Goal: Navigation & Orientation: Find specific page/section

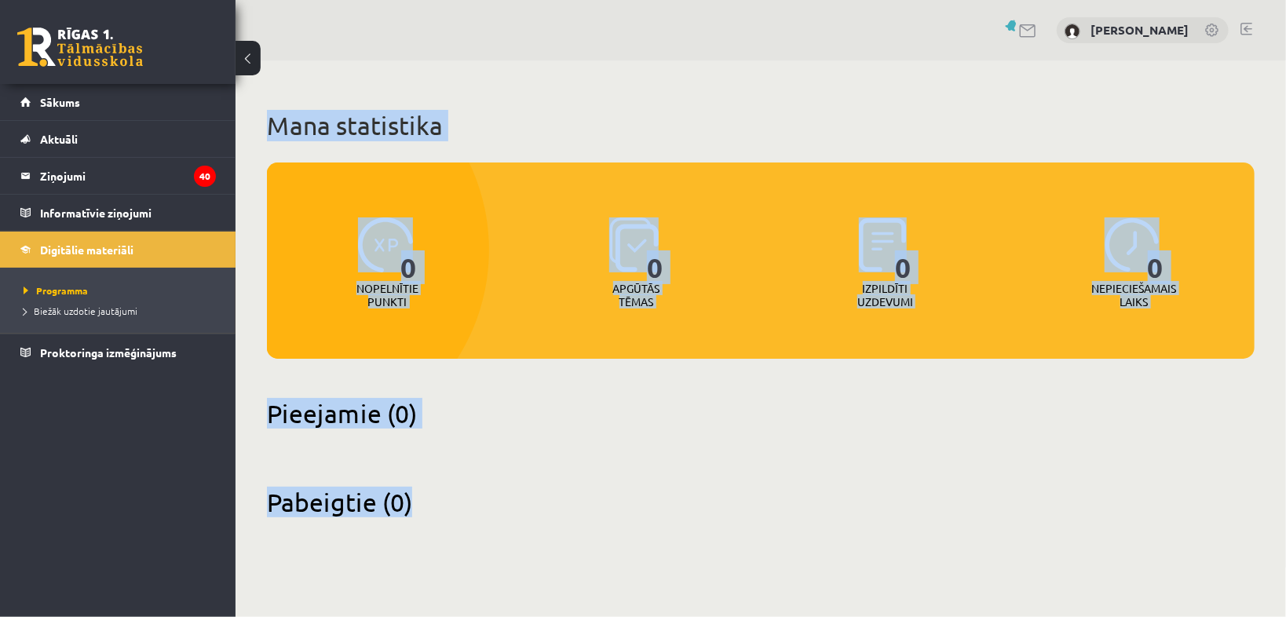
drag, startPoint x: 266, startPoint y: 119, endPoint x: 546, endPoint y: 564, distance: 524.9
click at [542, 568] on body "0 Dāvanas 0 mP 0 xp Dmitry Kuzmenko Sākums Aktuāli Kā mācīties eSKOLĀ Kontakti …" at bounding box center [643, 308] width 1286 height 617
click at [535, 532] on div "Pabeigtie (0)" at bounding box center [761, 511] width 988 height 49
drag, startPoint x: 582, startPoint y: 493, endPoint x: 329, endPoint y: 89, distance: 476.8
click at [283, 74] on div "Mana statistika 0 Nopelnītie punkti 0 Apgūtās tēmas 0 Izpildīti uzdevumi 0 Nepi…" at bounding box center [761, 313] width 1050 height 507
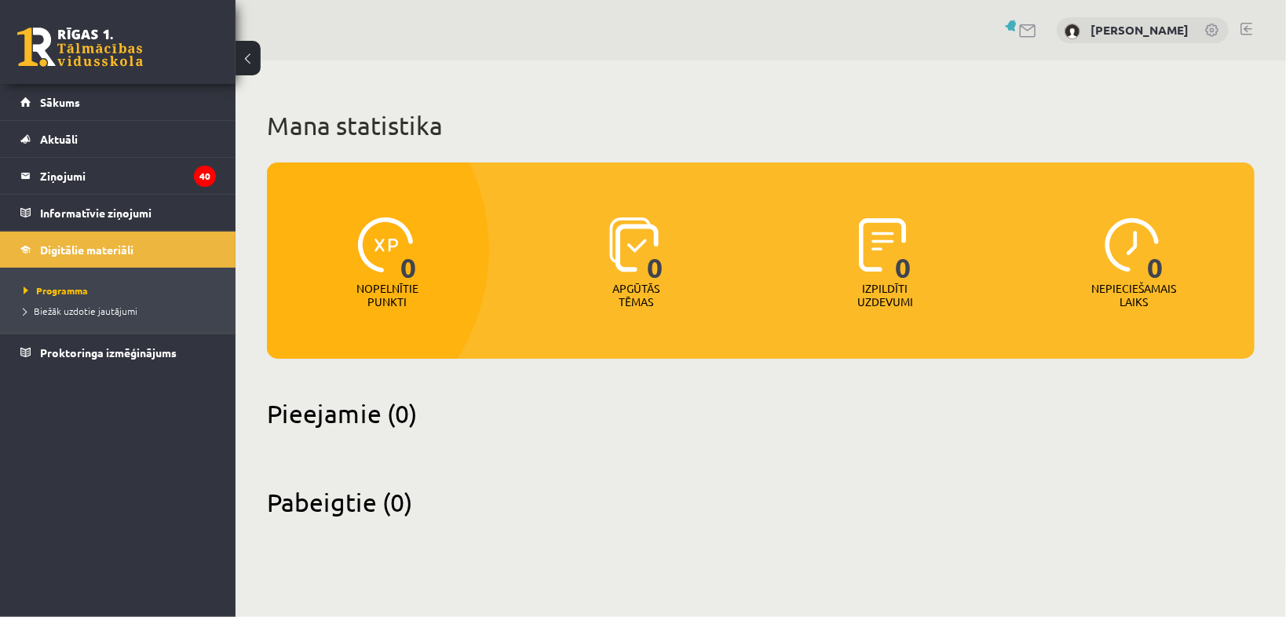
click at [270, 121] on h1 "Mana statistika" at bounding box center [761, 125] width 988 height 31
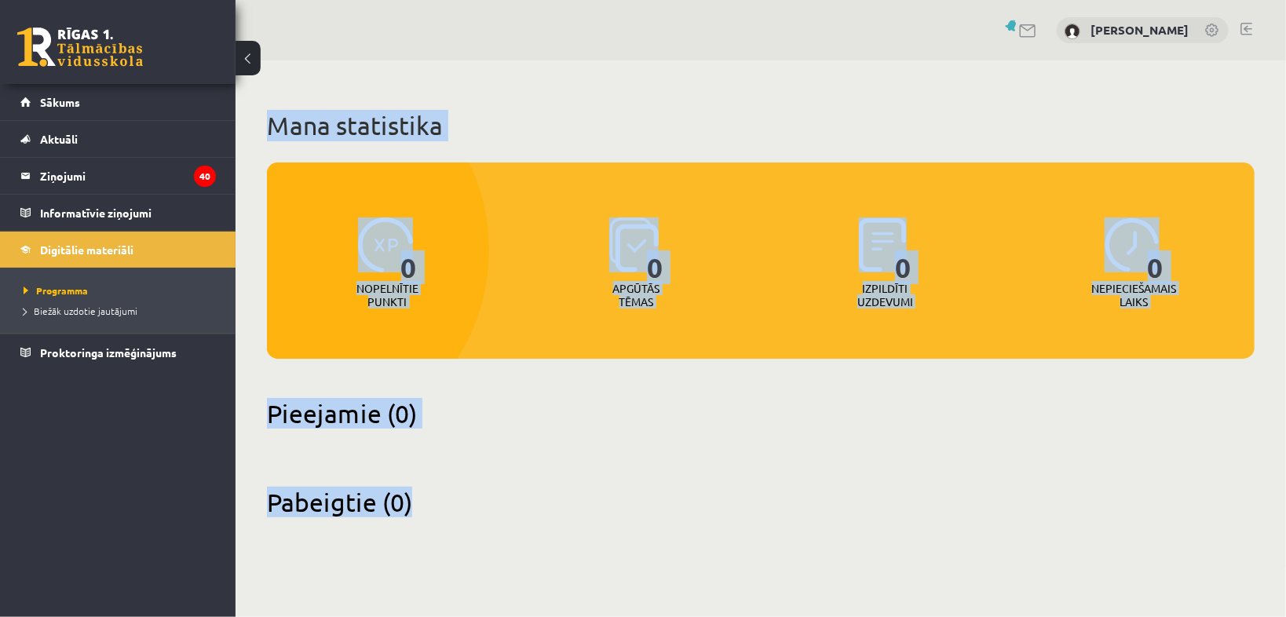
drag, startPoint x: 251, startPoint y: 132, endPoint x: 479, endPoint y: 534, distance: 462.0
click at [476, 534] on div "Mana statistika 0 Nopelnītie punkti 0 Apgūtās tēmas 0 Izpildīti uzdevumi 0 Nepi…" at bounding box center [761, 313] width 1050 height 507
click at [484, 534] on div "Pabeigtie (0)" at bounding box center [761, 511] width 988 height 49
drag, startPoint x: 535, startPoint y: 520, endPoint x: 250, endPoint y: 35, distance: 562.7
click at [250, 35] on div "Dmitry Kuzmenko Mana statistika 0 Nopelnītie punkti 0 Apgūtās tēmas 0 Izpildīti…" at bounding box center [761, 284] width 1050 height 568
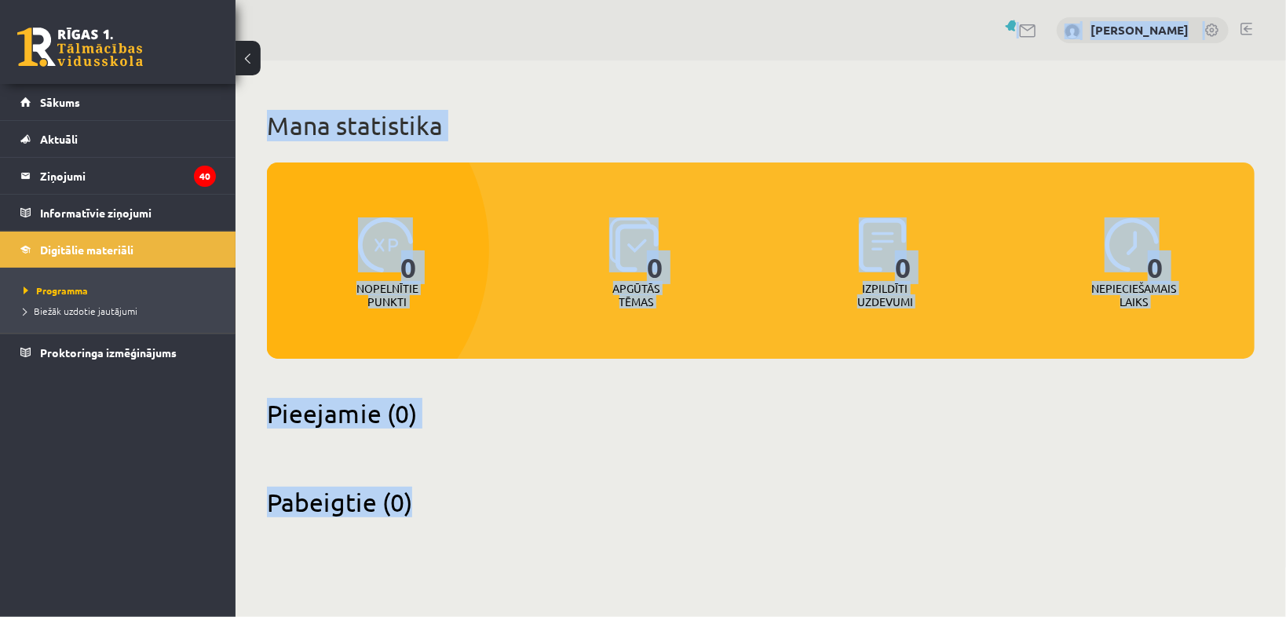
click at [276, 108] on div "Mana statistika 0 Nopelnītie punkti 0 Apgūtās tēmas 0 Izpildīti uzdevumi 0 Nepi…" at bounding box center [761, 313] width 1050 height 507
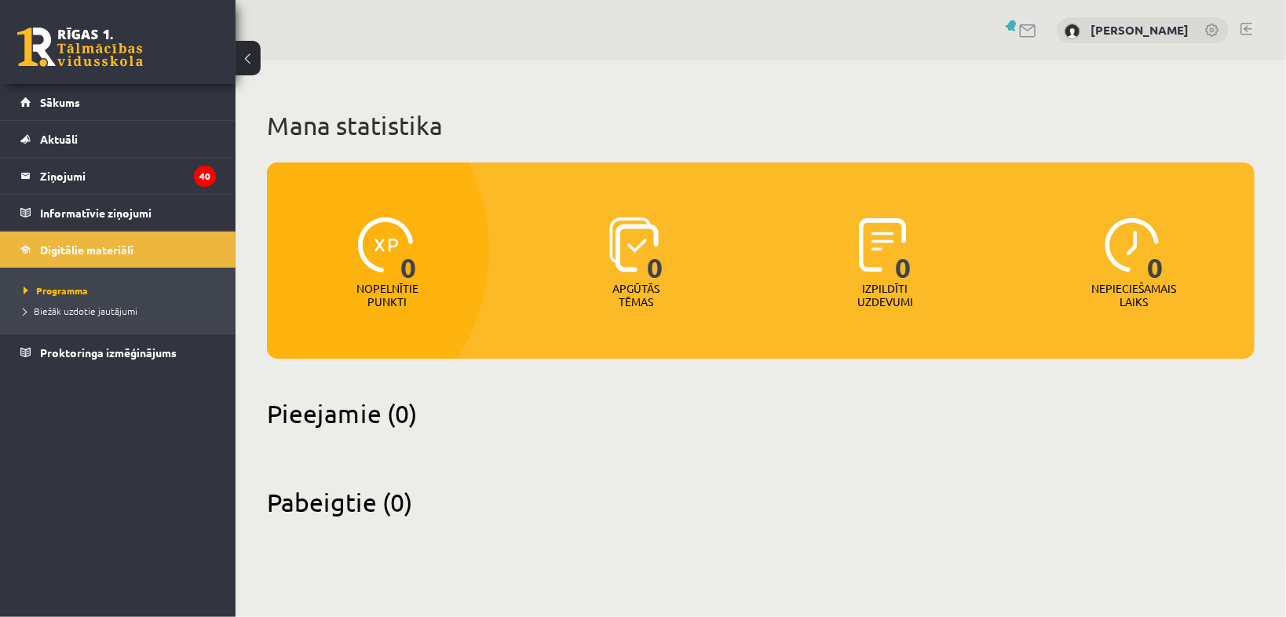
click at [1190, 18] on div "[PERSON_NAME]" at bounding box center [1143, 30] width 172 height 27
click at [1178, 29] on link "[PERSON_NAME]" at bounding box center [1139, 30] width 98 height 16
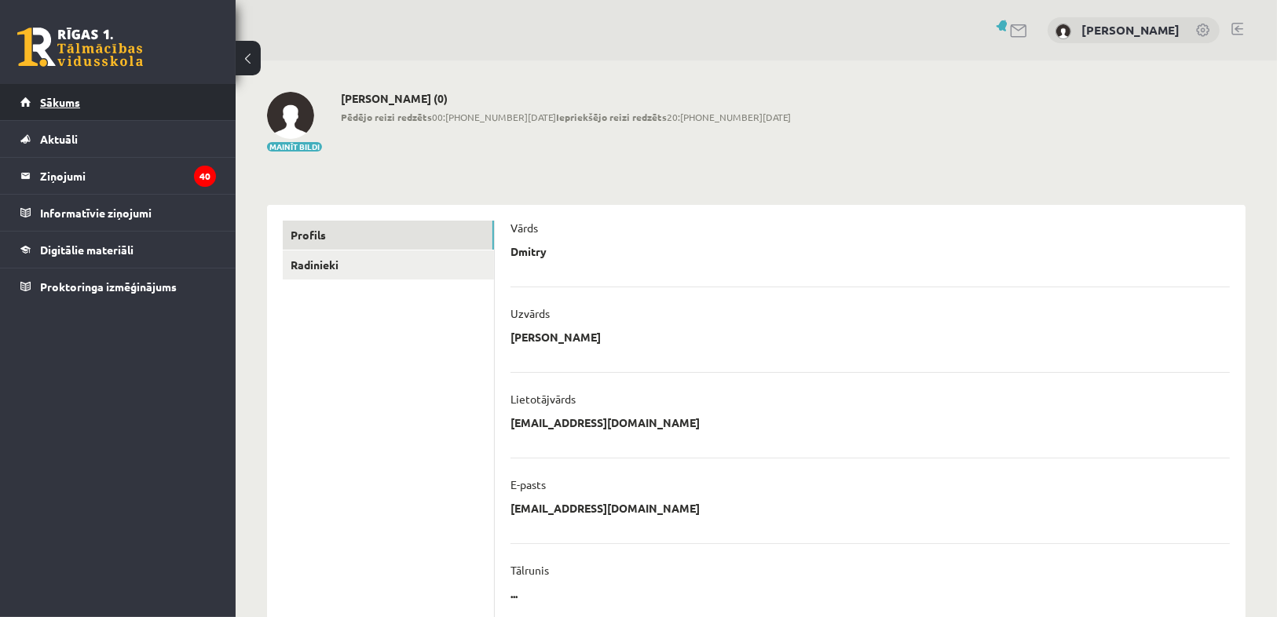
click at [103, 101] on link "Sākums" at bounding box center [117, 102] width 195 height 36
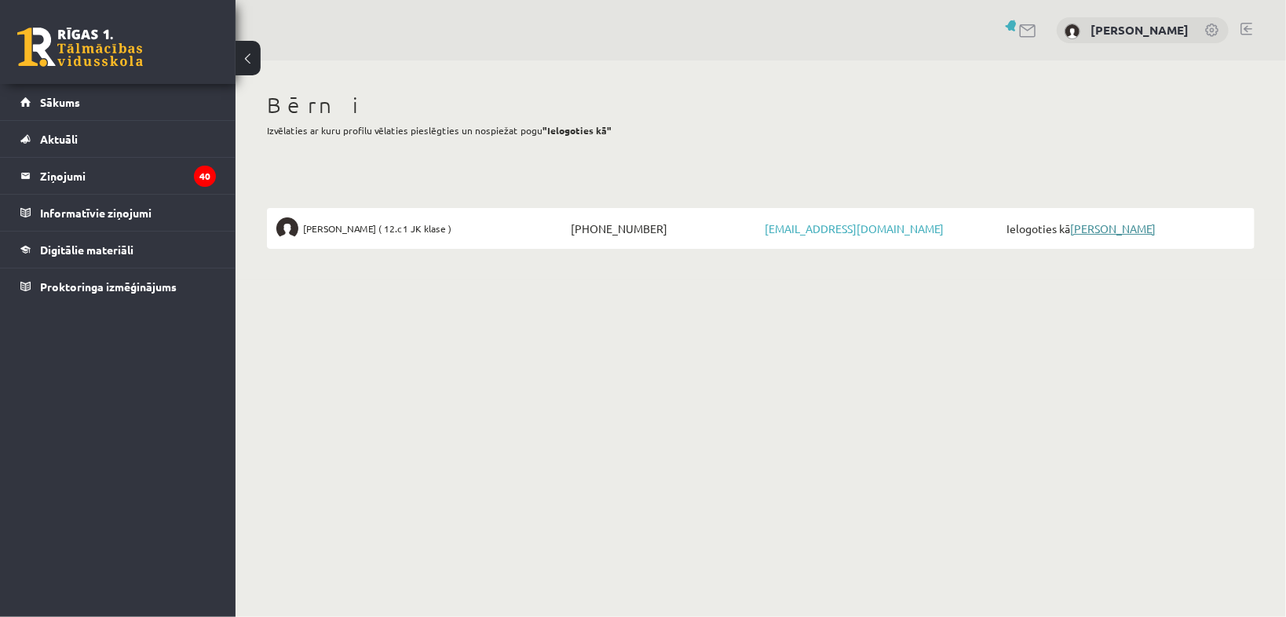
click at [1111, 228] on link "Stīvens Kuzmenko" at bounding box center [1113, 228] width 86 height 14
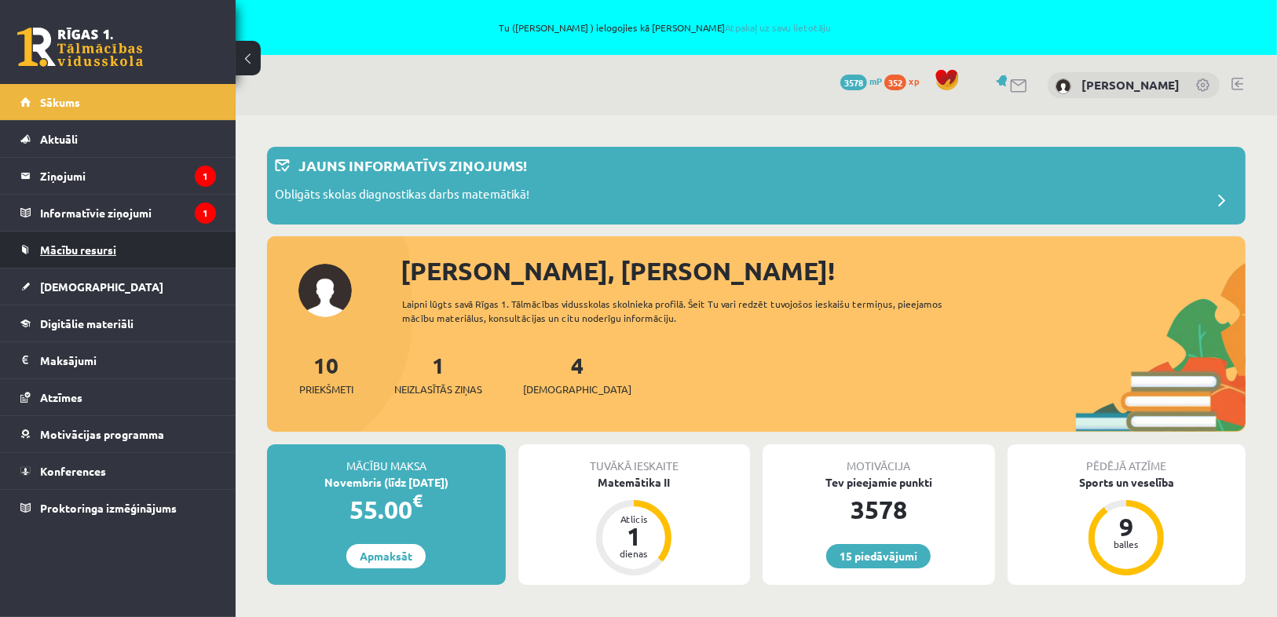
click at [89, 250] on span "Mācību resursi" at bounding box center [78, 250] width 76 height 14
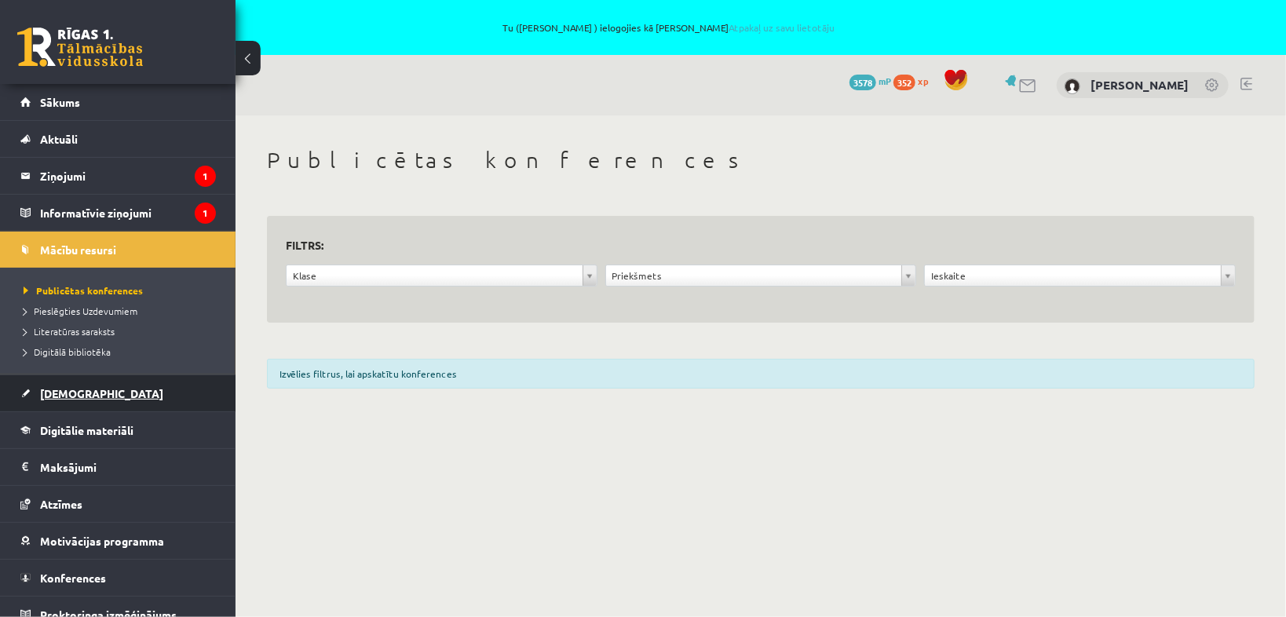
click at [64, 389] on span "Ieskaites" at bounding box center [101, 393] width 123 height 14
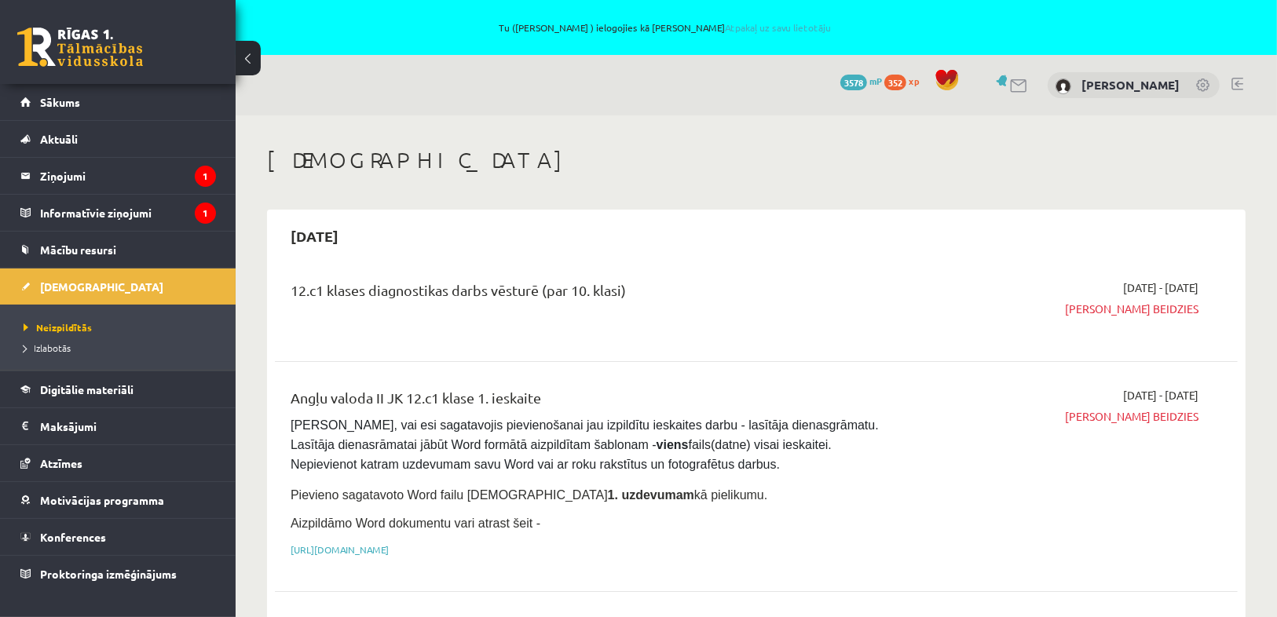
drag, startPoint x: 544, startPoint y: -76, endPoint x: 536, endPoint y: 1, distance: 77.3
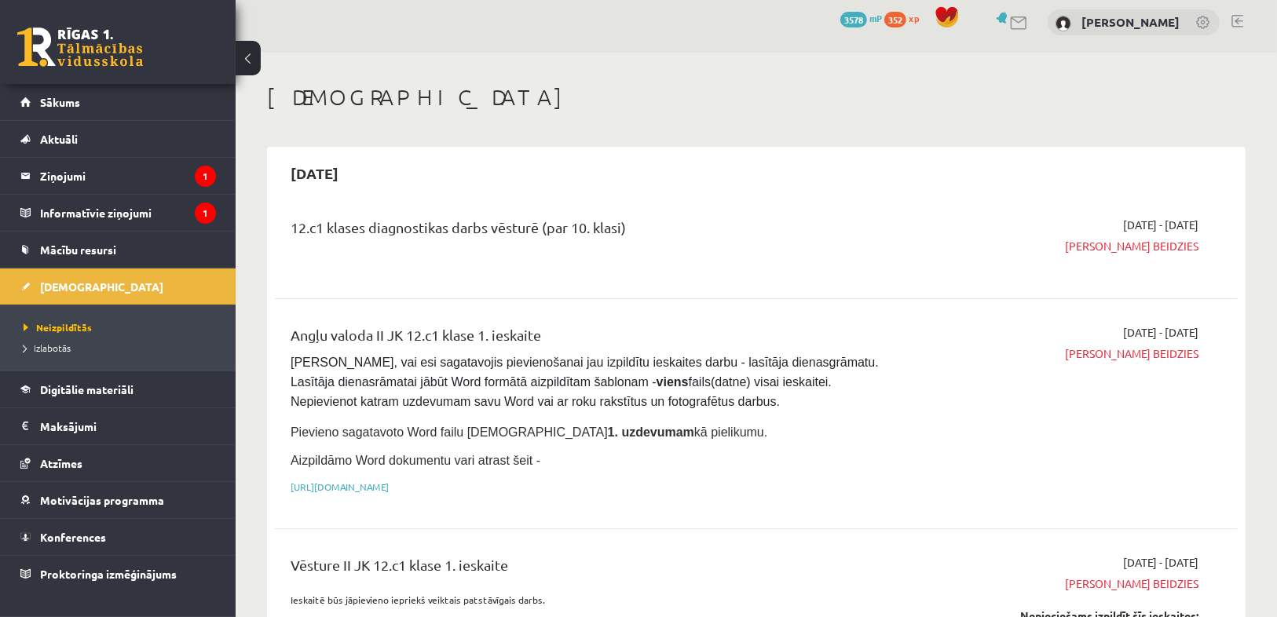
scroll to position [126, 0]
